Goal: Navigation & Orientation: Understand site structure

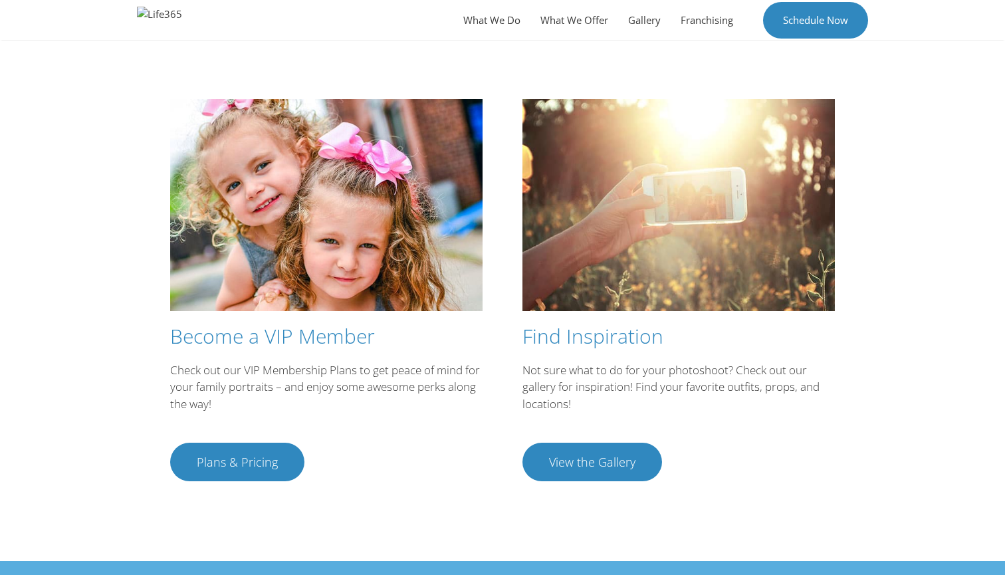
scroll to position [2246, 0]
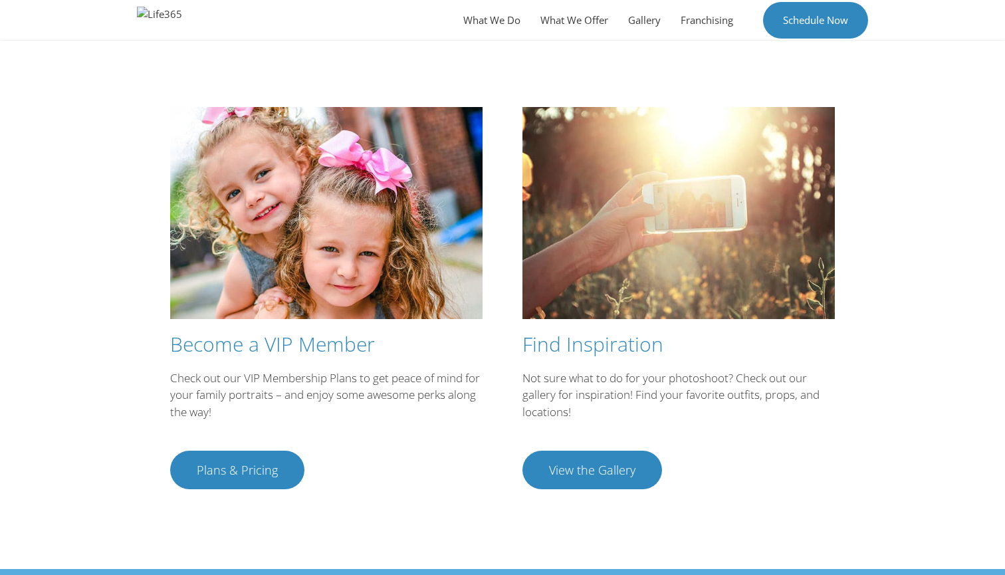
click at [245, 464] on span "Plans & Pricing" at bounding box center [237, 470] width 81 height 12
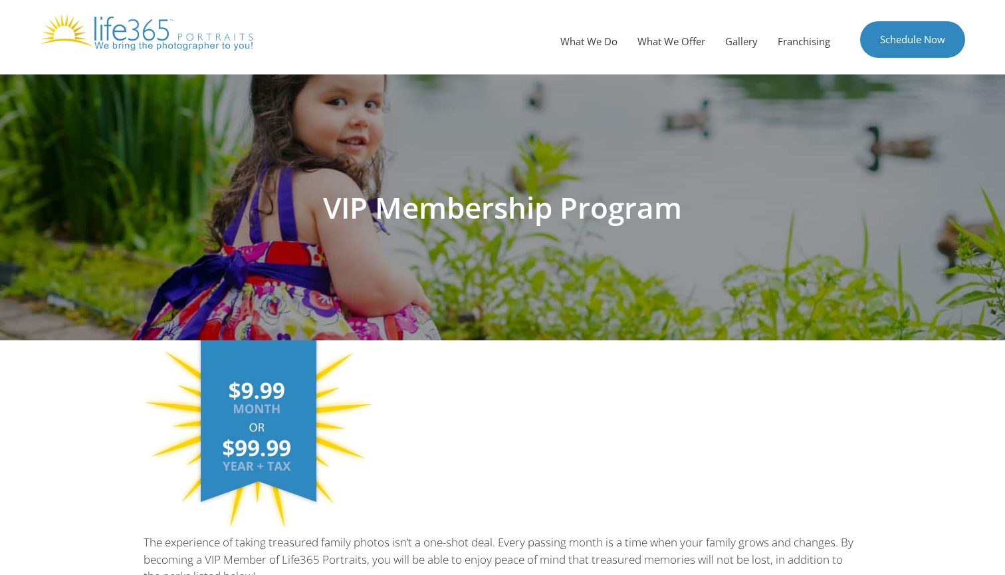
click at [197, 36] on img at bounding box center [146, 31] width 213 height 37
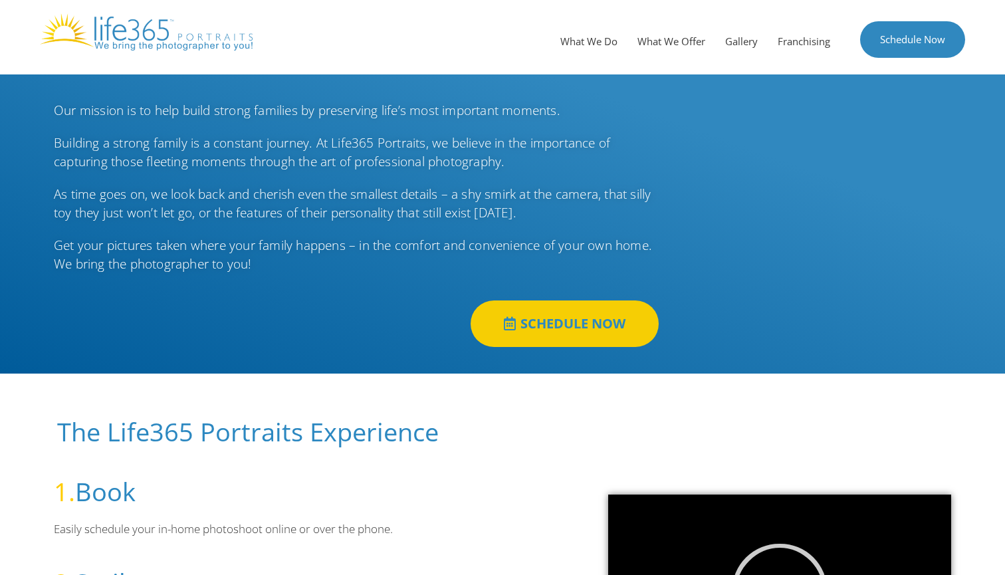
click at [530, 334] on link "SCHEDULE NOW" at bounding box center [565, 323] width 188 height 47
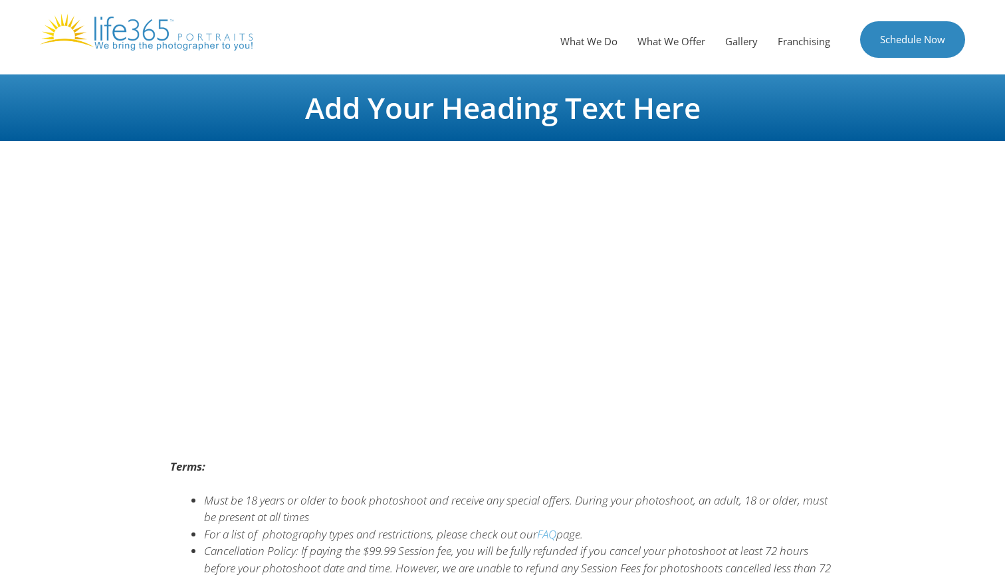
click at [195, 41] on img at bounding box center [146, 31] width 213 height 37
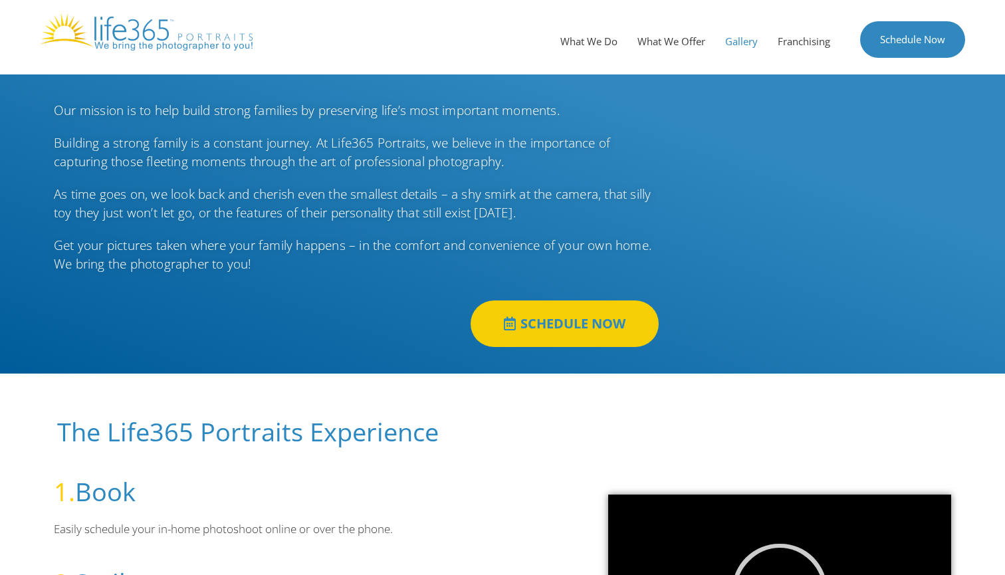
click at [744, 44] on link "Gallery" at bounding box center [741, 41] width 53 height 40
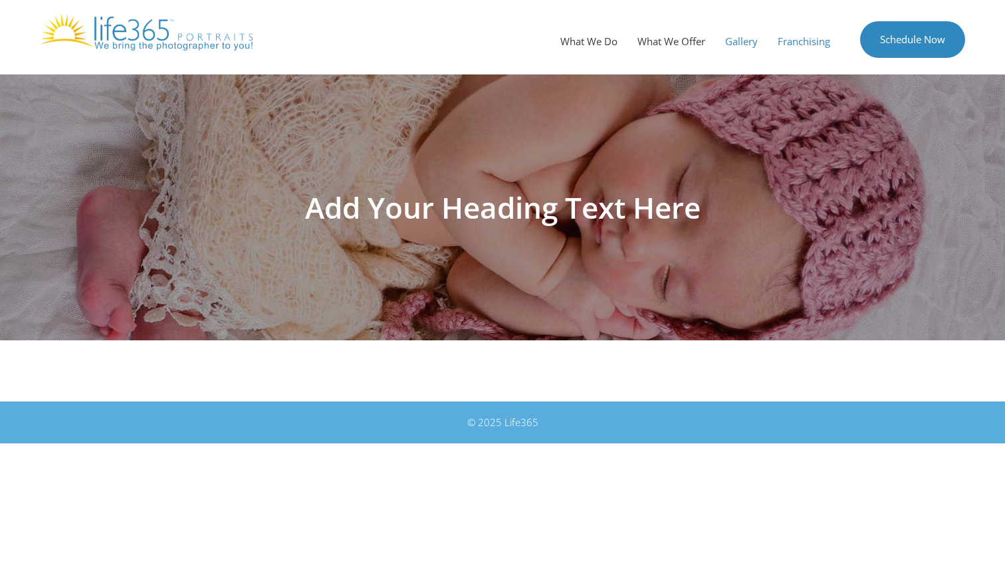
click at [802, 36] on link "Franchising" at bounding box center [804, 41] width 72 height 40
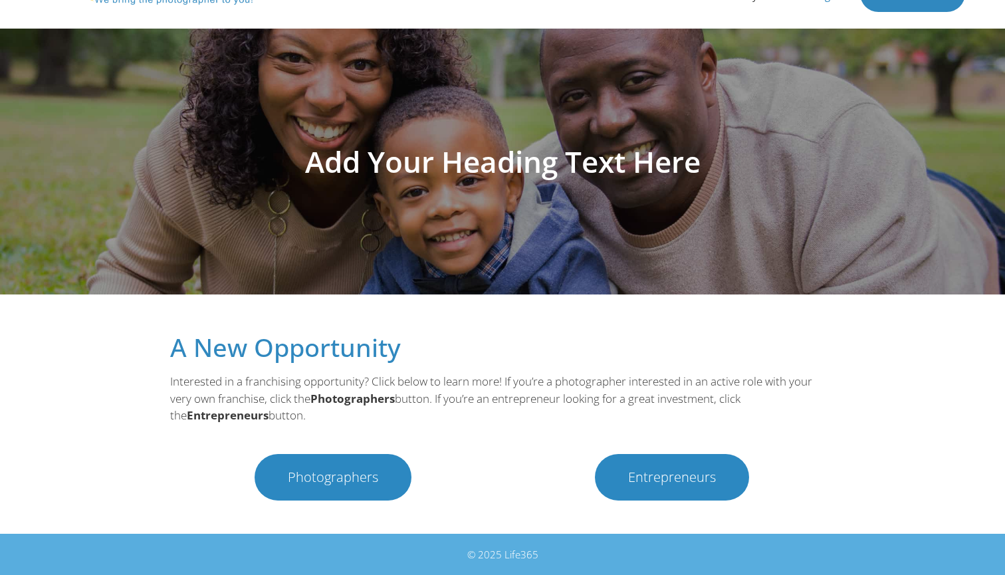
scroll to position [45, 0]
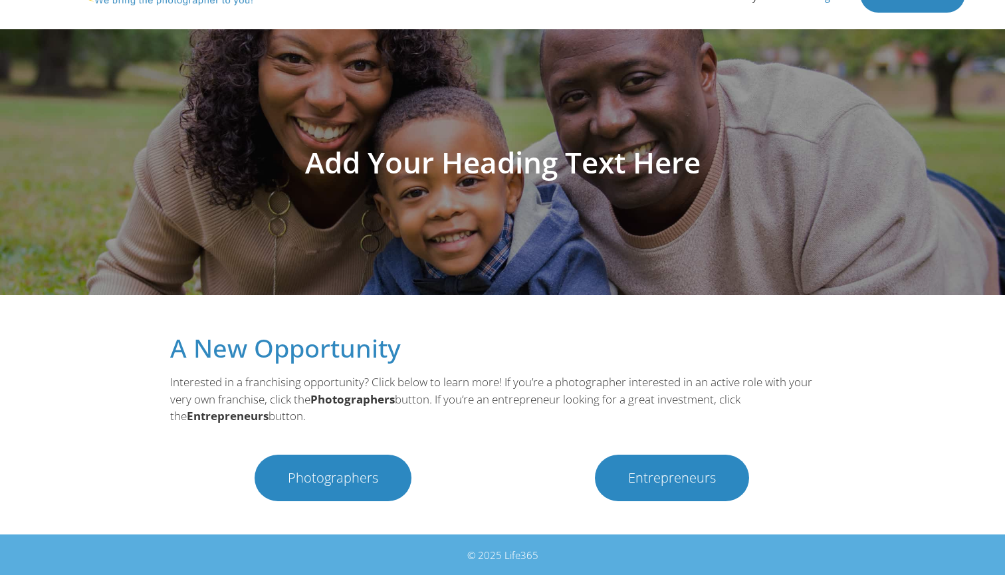
click at [676, 471] on span "Entrepreneurs" at bounding box center [672, 477] width 88 height 13
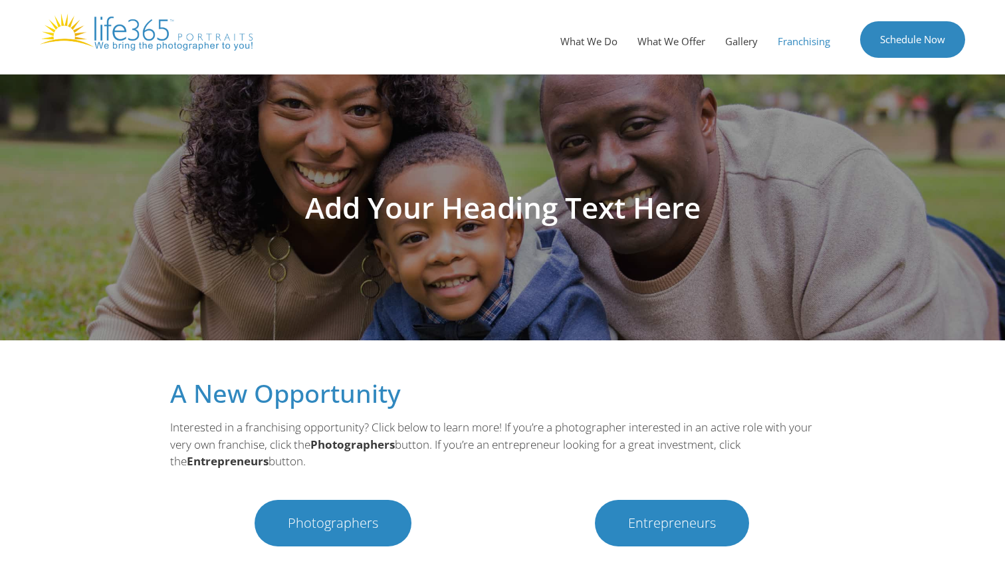
click at [662, 524] on span "Entrepreneurs" at bounding box center [672, 523] width 88 height 13
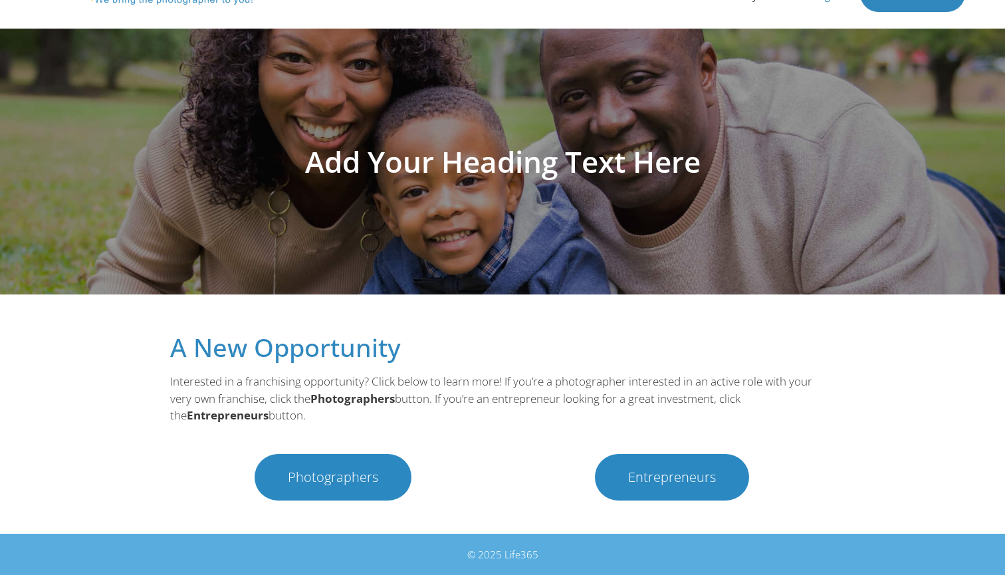
scroll to position [45, 0]
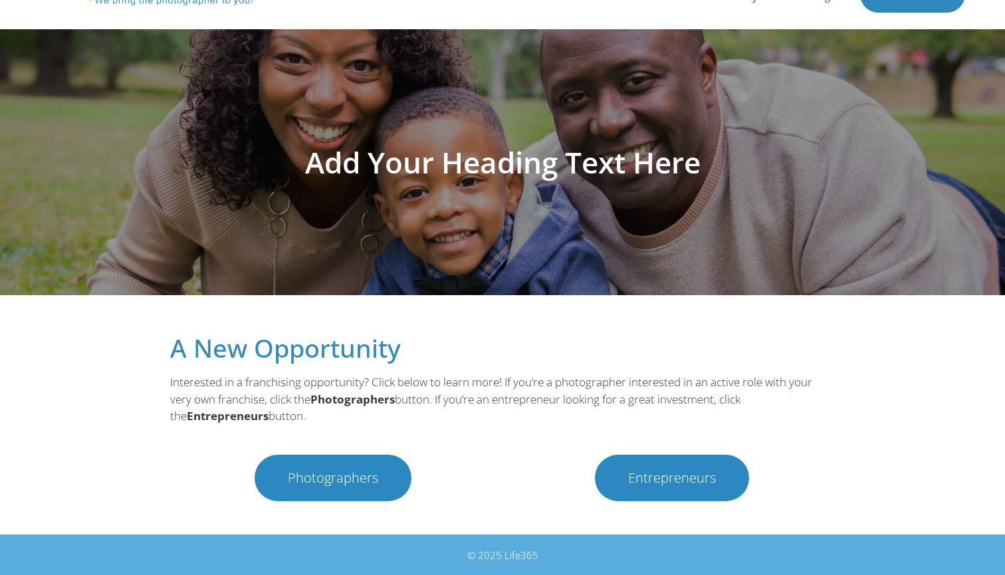
click at [657, 479] on span "Entrepreneurs" at bounding box center [672, 477] width 88 height 13
click at [356, 473] on span "Photographers" at bounding box center [333, 477] width 90 height 13
click at [335, 475] on span "Photographers" at bounding box center [333, 477] width 90 height 13
